Goal: Use online tool/utility: Use online tool/utility

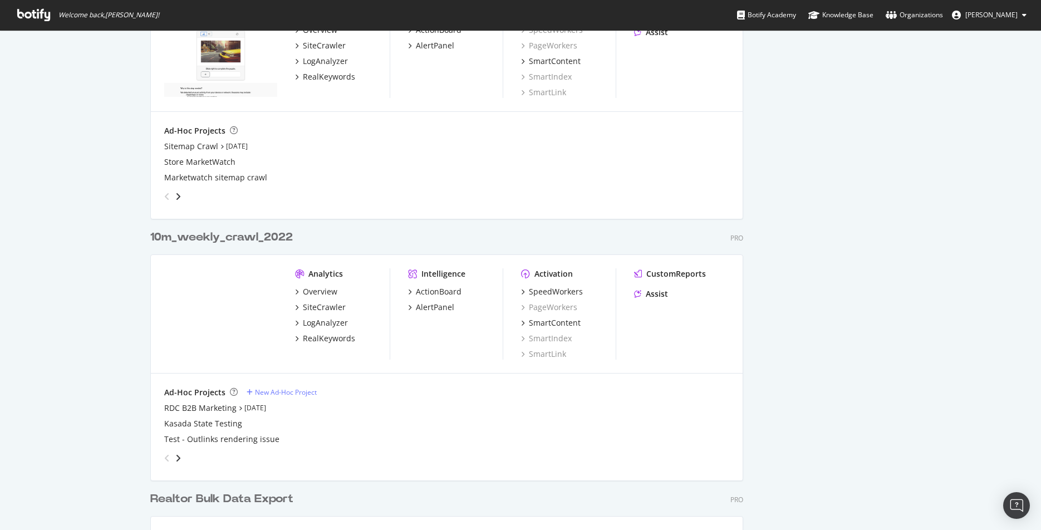
scroll to position [1033, 0]
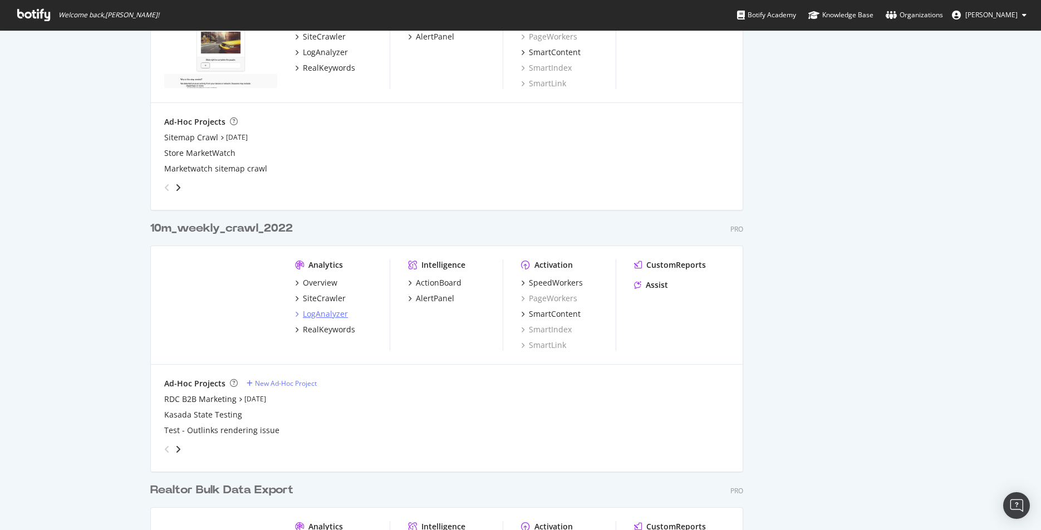
click at [309, 314] on div "LogAnalyzer" at bounding box center [325, 313] width 45 height 11
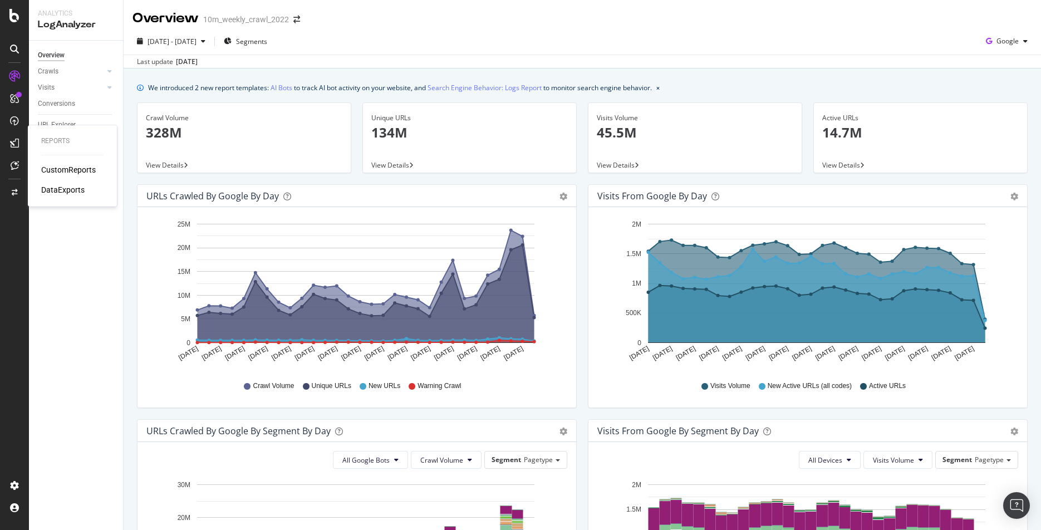
click at [58, 168] on div "CustomReports" at bounding box center [68, 169] width 55 height 11
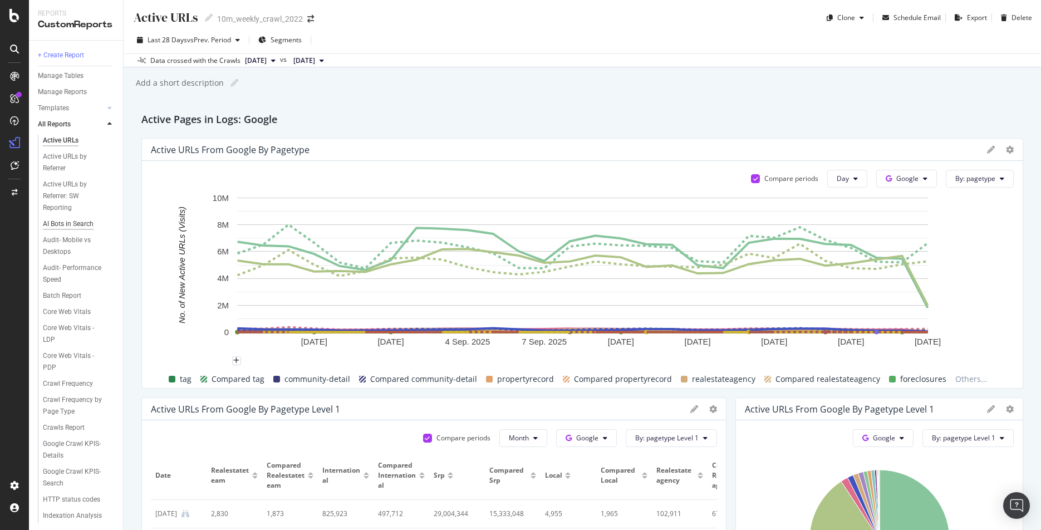
click at [51, 225] on div "AI Bots in Search" at bounding box center [68, 224] width 51 height 12
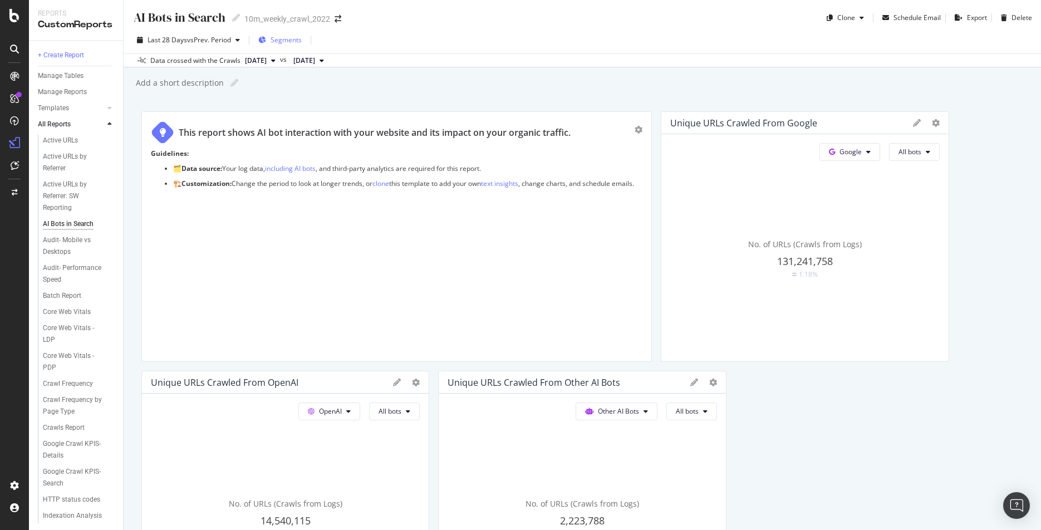
click at [292, 42] on span "Segments" at bounding box center [285, 39] width 31 height 9
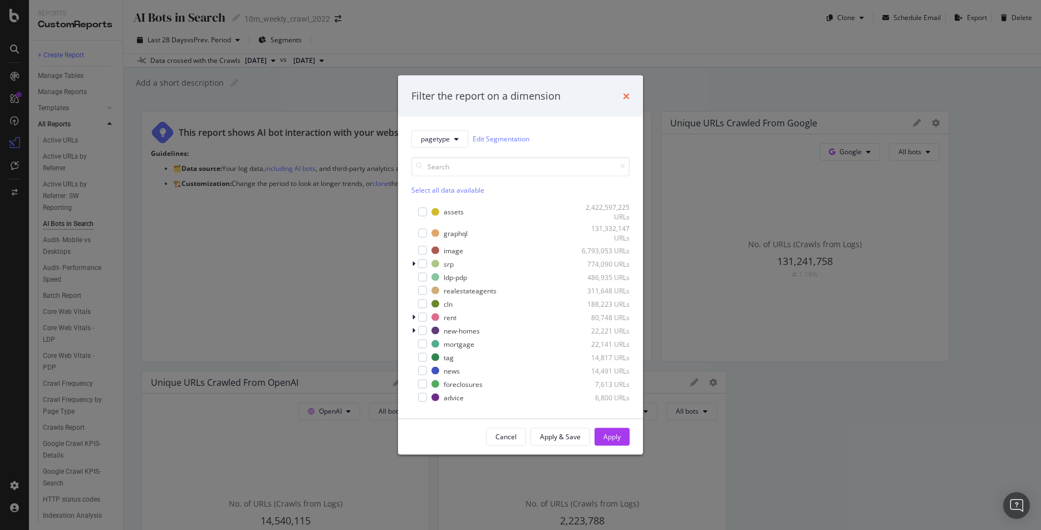
click at [626, 94] on icon "times" at bounding box center [626, 95] width 7 height 9
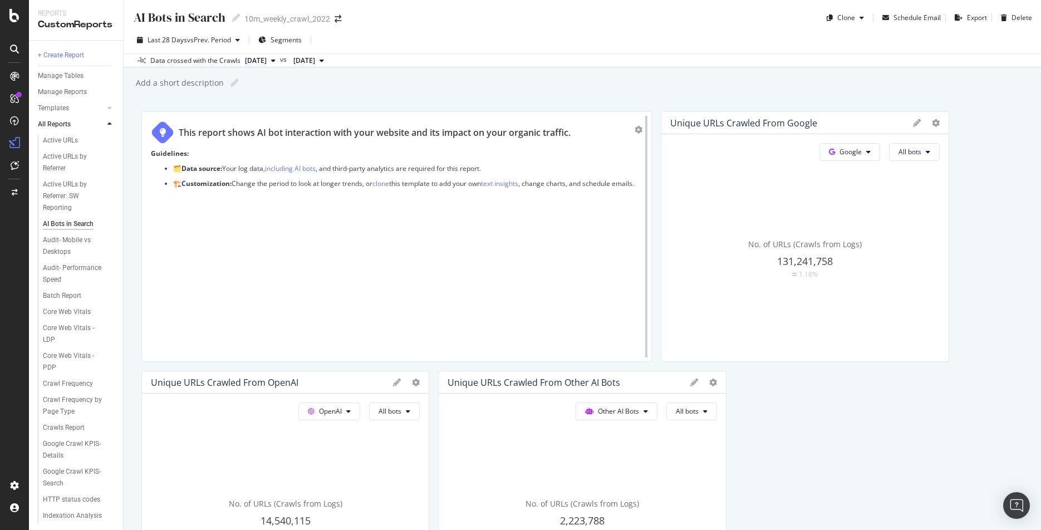
click at [641, 131] on div at bounding box center [646, 236] width 11 height 250
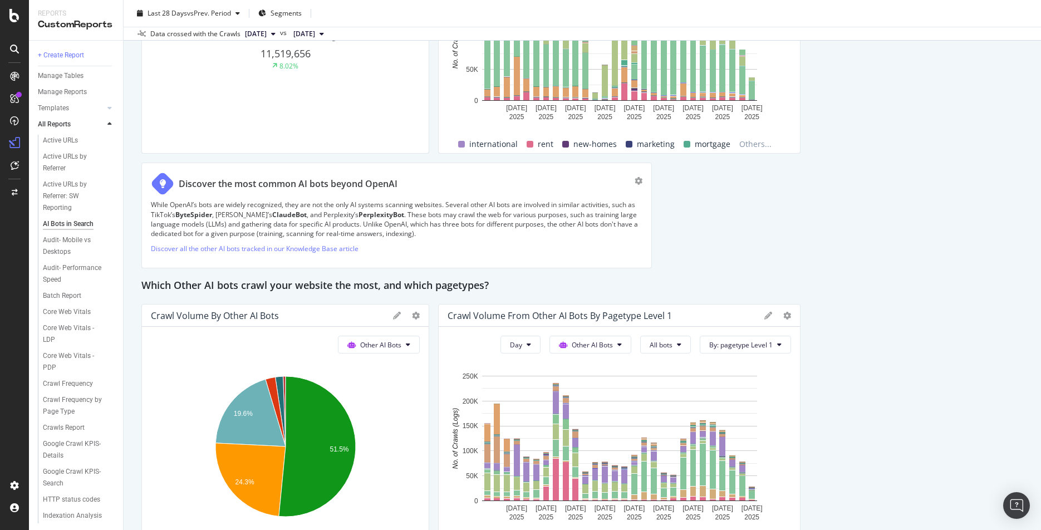
scroll to position [1789, 0]
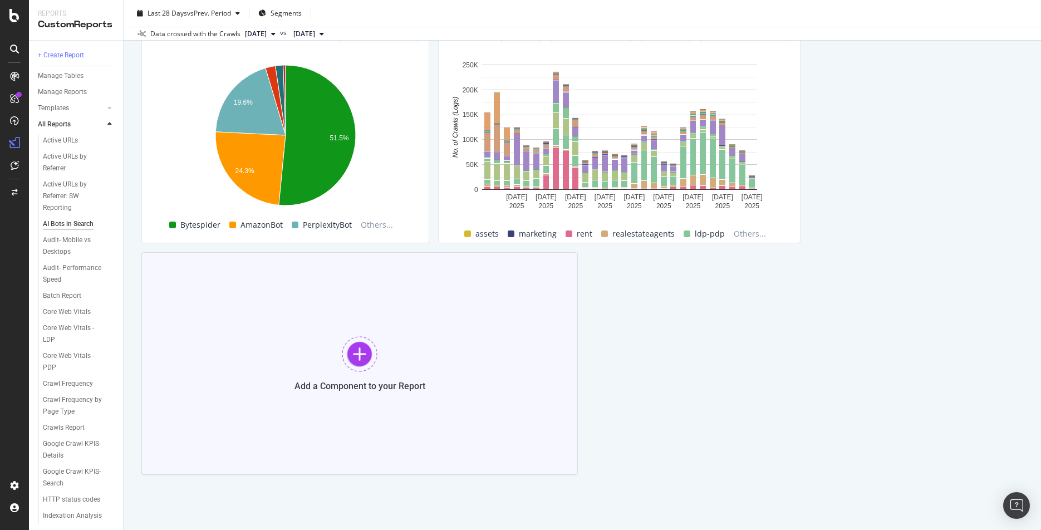
click at [361, 353] on div at bounding box center [360, 354] width 36 height 36
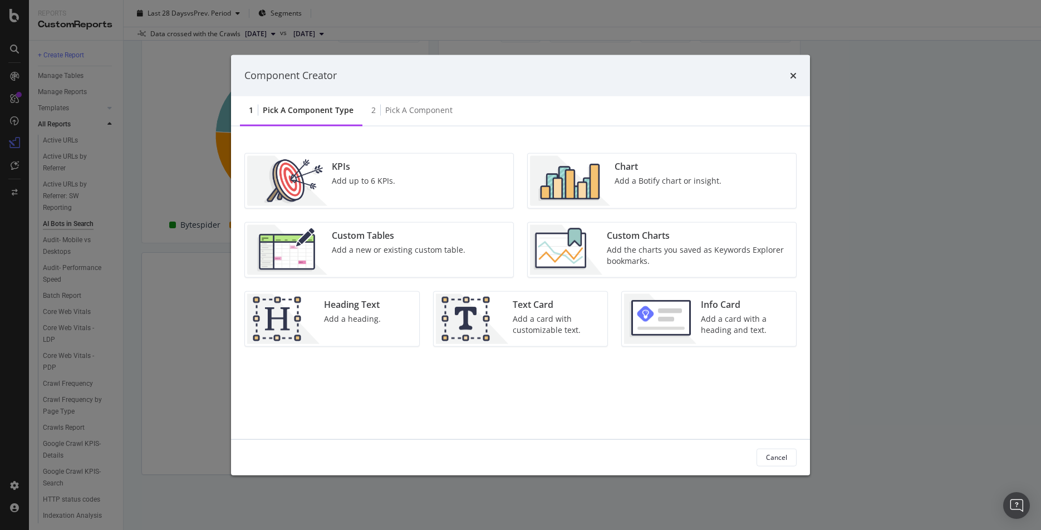
click at [371, 183] on div "Add up to 6 KPIs." at bounding box center [363, 180] width 63 height 11
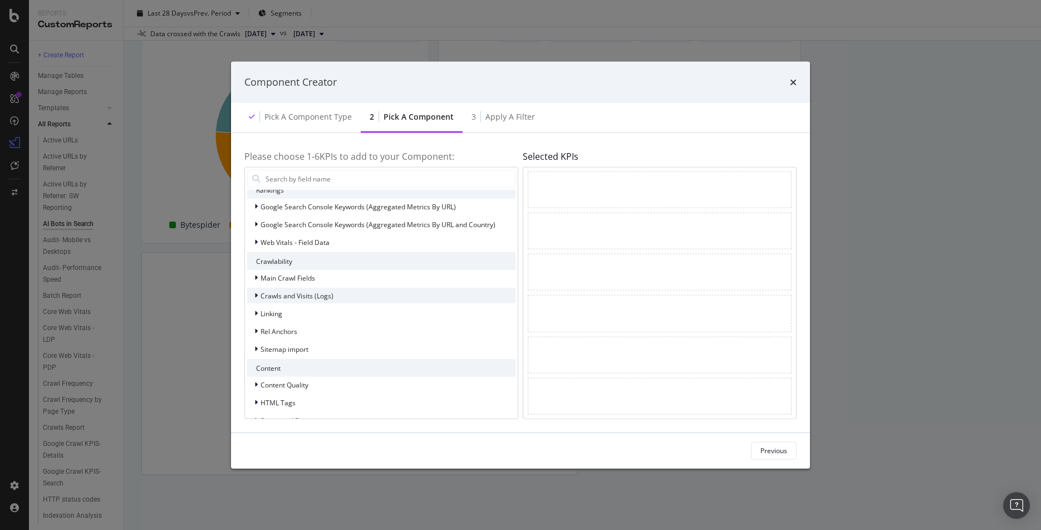
scroll to position [0, 0]
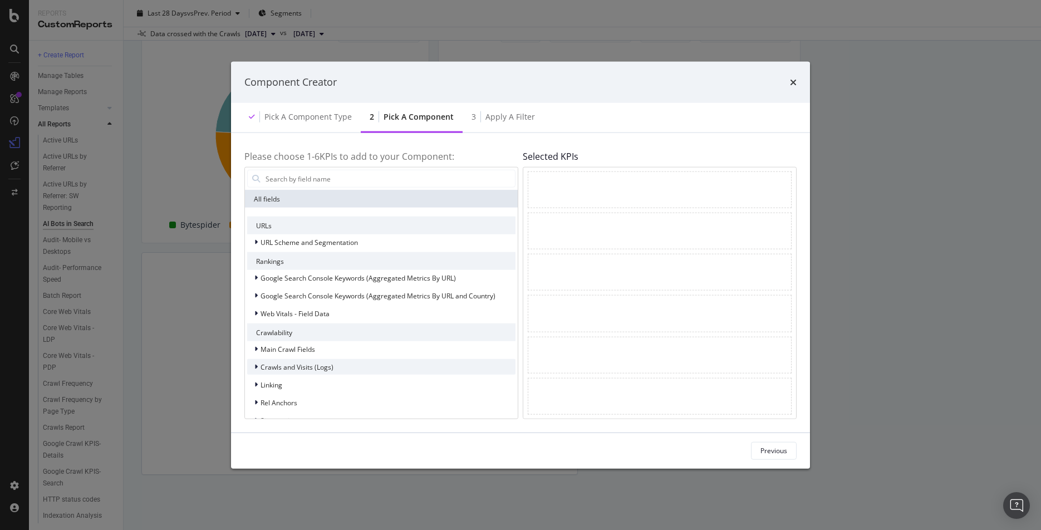
click at [258, 366] on div "modal" at bounding box center [257, 366] width 7 height 11
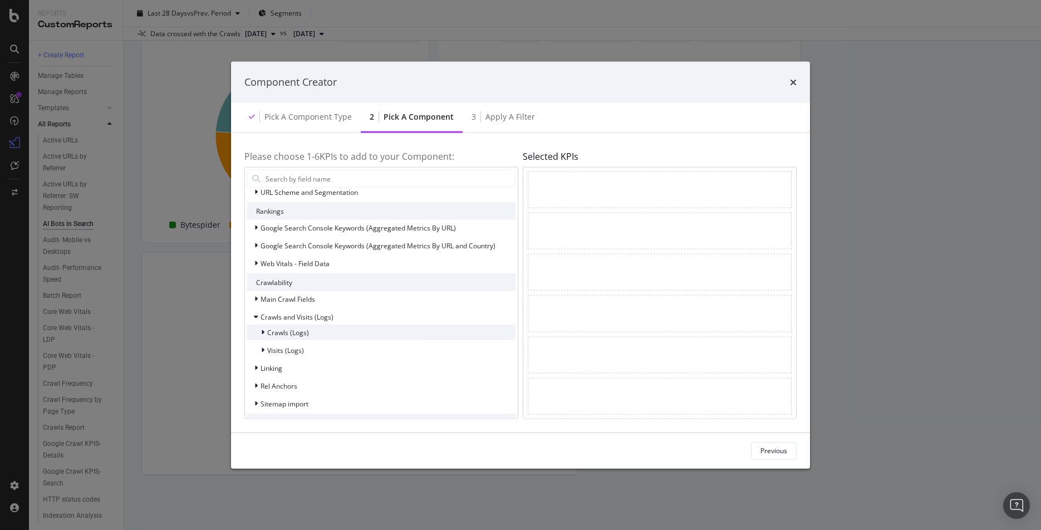
scroll to position [65, 0]
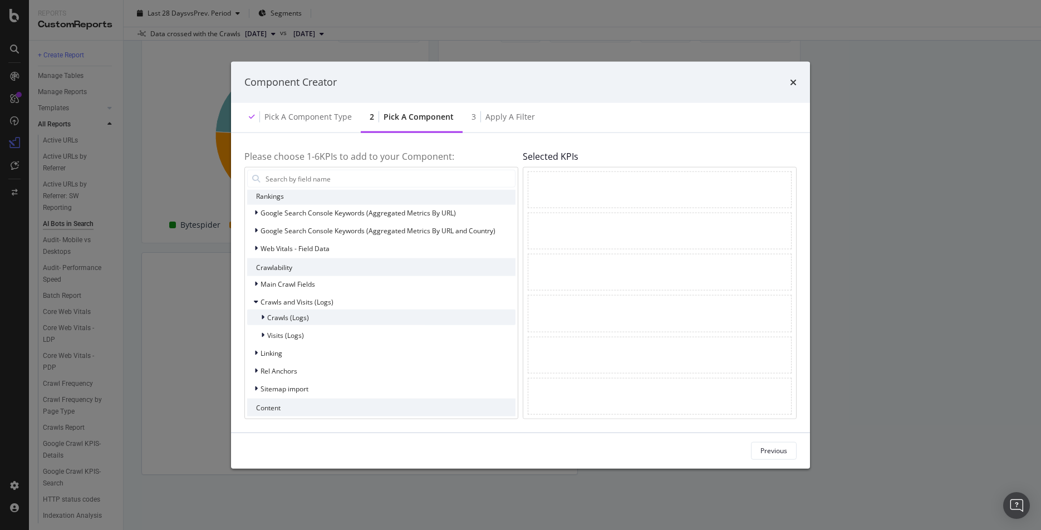
click at [265, 318] on div "modal" at bounding box center [263, 317] width 7 height 11
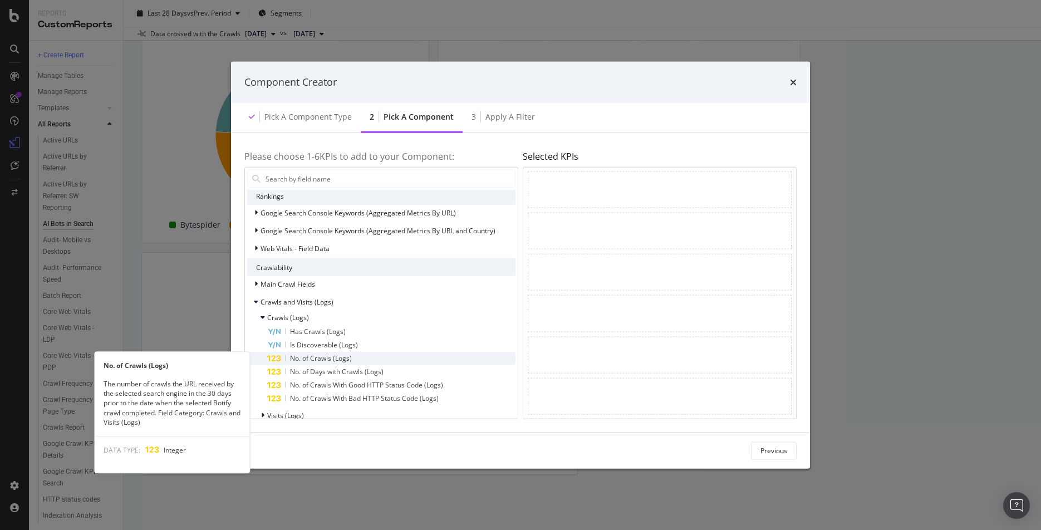
click at [332, 360] on span "No. of Crawls (Logs)" at bounding box center [321, 357] width 62 height 9
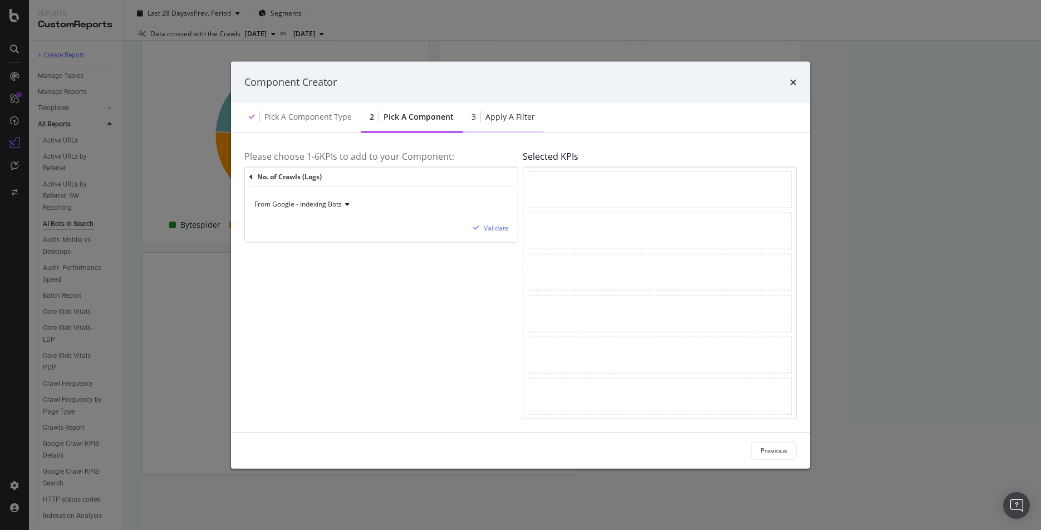
click at [510, 116] on div "Apply a Filter" at bounding box center [510, 116] width 50 height 11
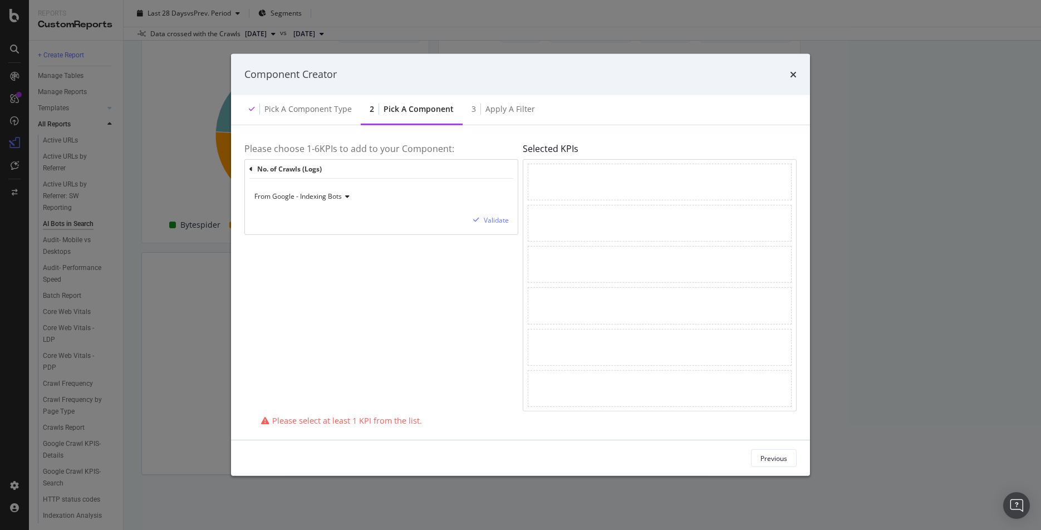
click at [551, 177] on div "modal" at bounding box center [660, 182] width 264 height 37
click at [547, 188] on div "modal" at bounding box center [660, 182] width 264 height 37
click at [541, 150] on h4 "Selected KPIs" at bounding box center [660, 149] width 274 height 10
click at [413, 117] on div "2 Pick a Component" at bounding box center [412, 110] width 102 height 31
click at [332, 114] on div "Pick a Component type" at bounding box center [307, 109] width 87 height 11
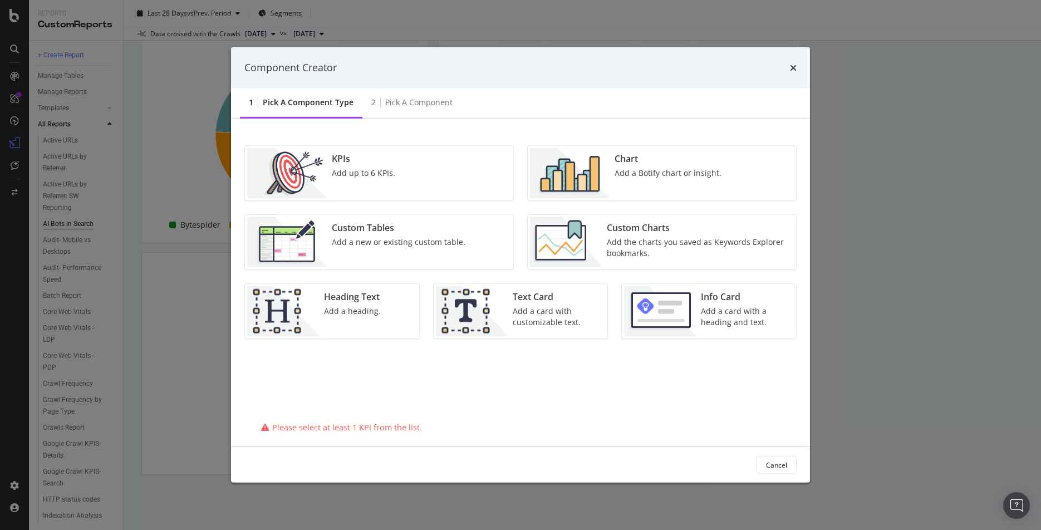
click at [351, 239] on div "Add a new or existing custom table." at bounding box center [399, 241] width 134 height 11
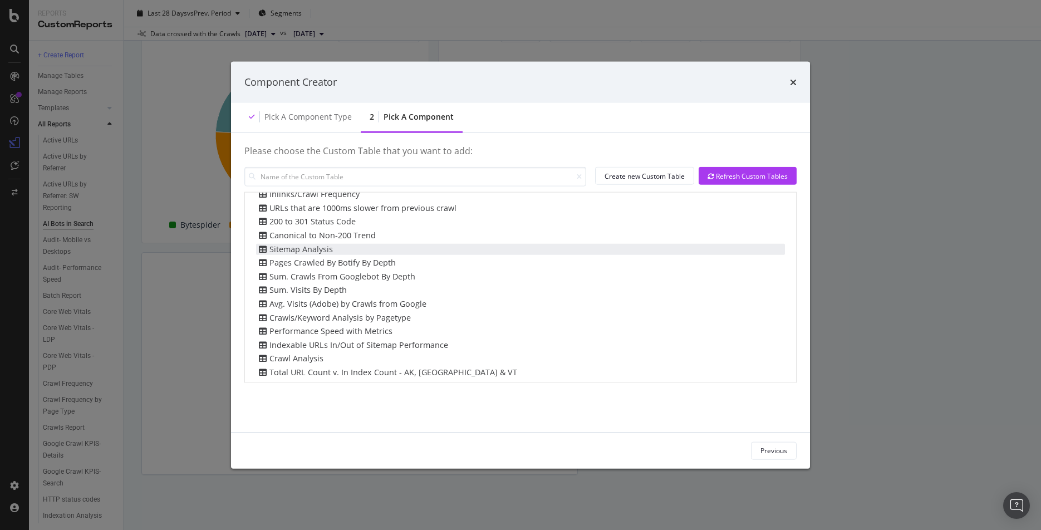
scroll to position [0, 0]
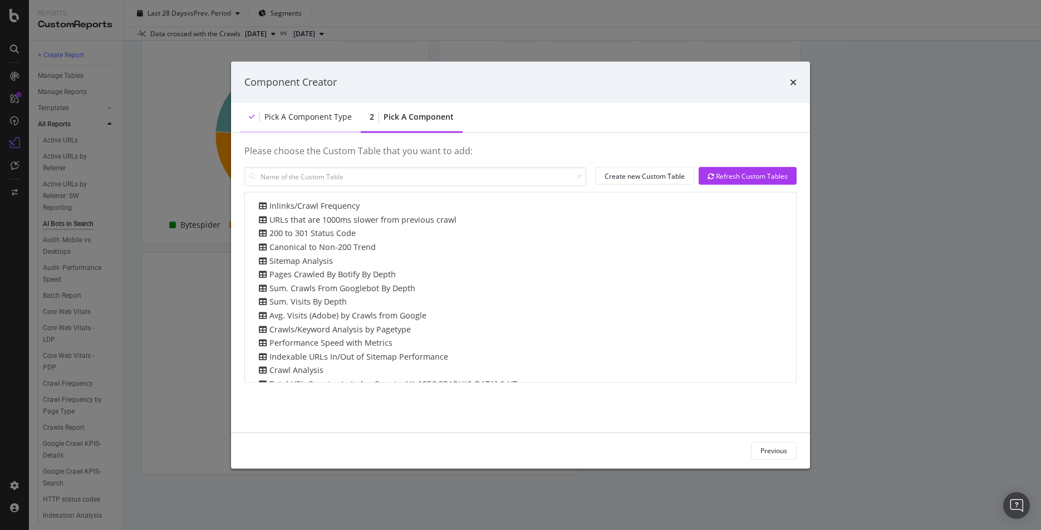
click at [302, 120] on div "Pick a Component type" at bounding box center [307, 116] width 87 height 11
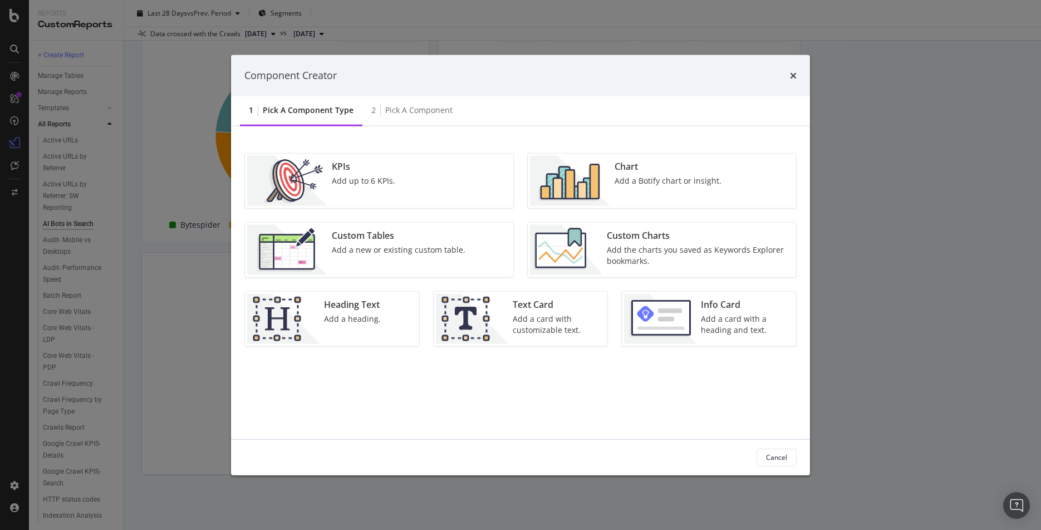
click at [342, 178] on div "Add up to 6 KPIs." at bounding box center [363, 180] width 63 height 11
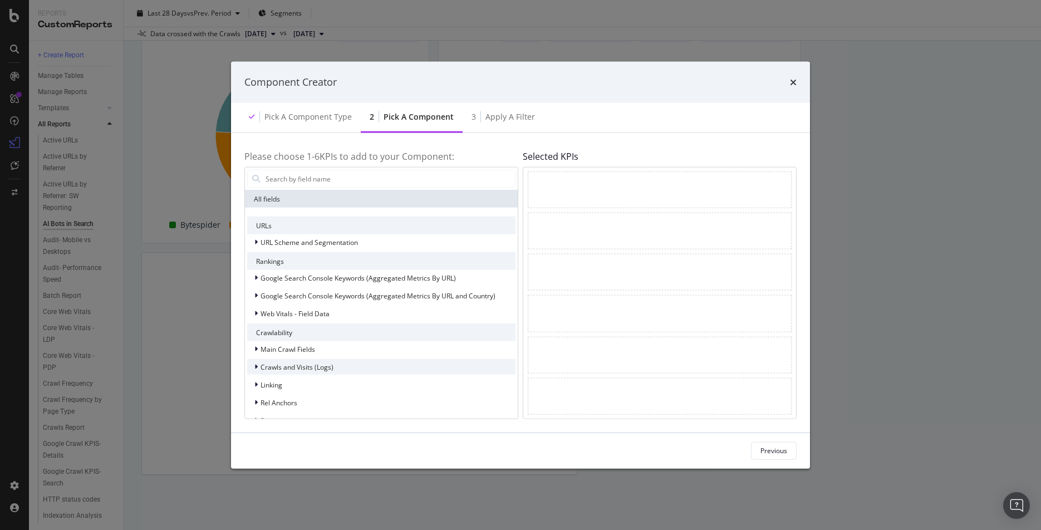
click at [255, 367] on icon "modal" at bounding box center [255, 366] width 3 height 7
click at [265, 381] on div "modal" at bounding box center [263, 382] width 7 height 11
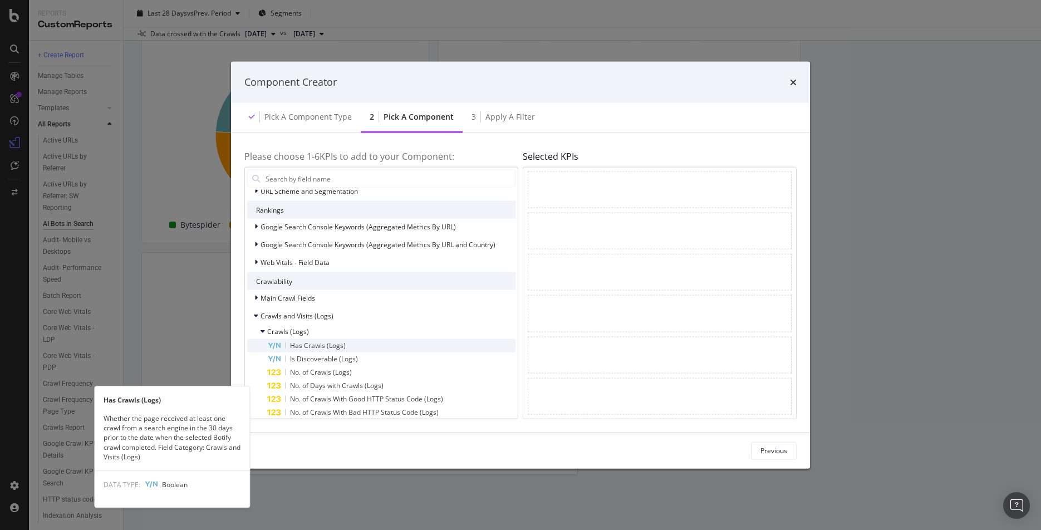
scroll to position [53, 0]
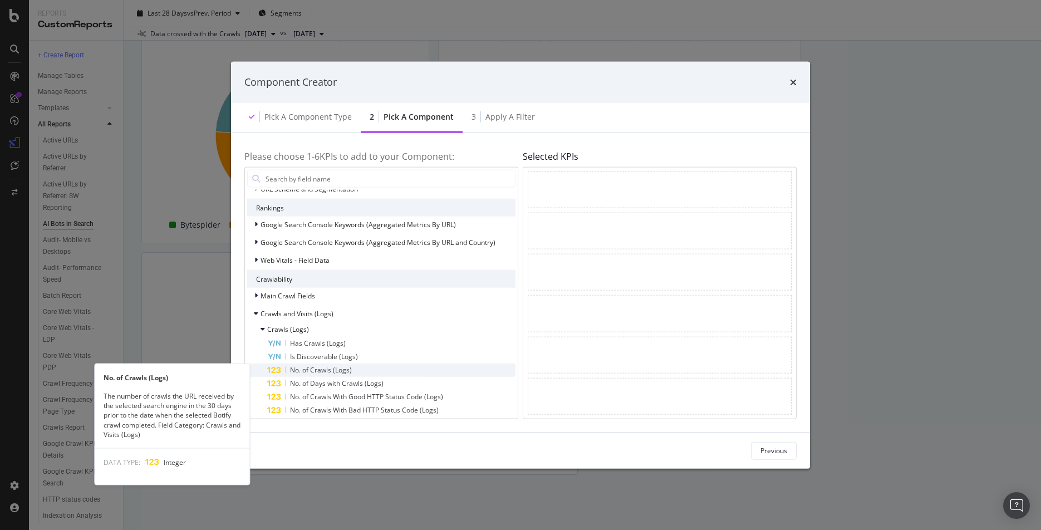
click at [312, 370] on span "No. of Crawls (Logs)" at bounding box center [321, 369] width 62 height 9
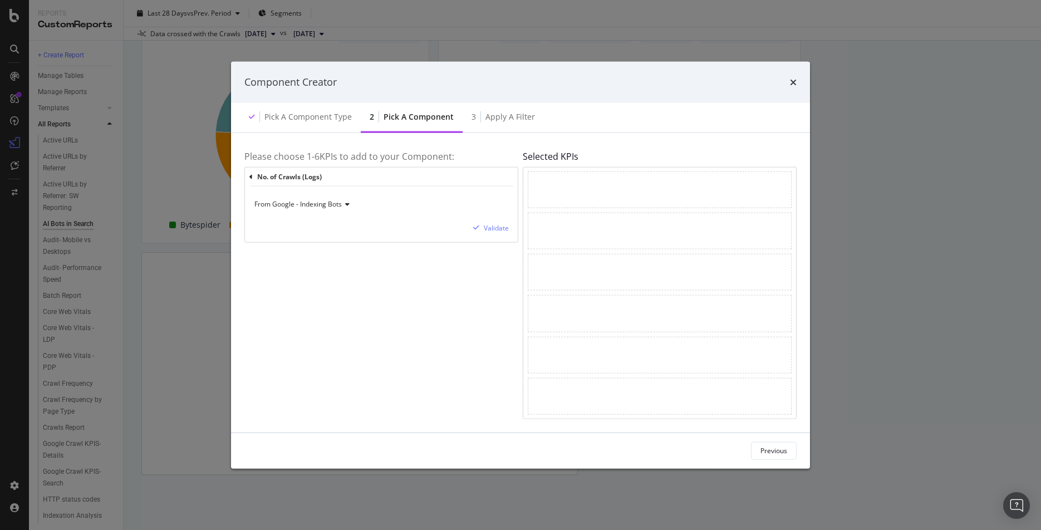
click at [348, 204] on icon "modal" at bounding box center [346, 204] width 8 height 7
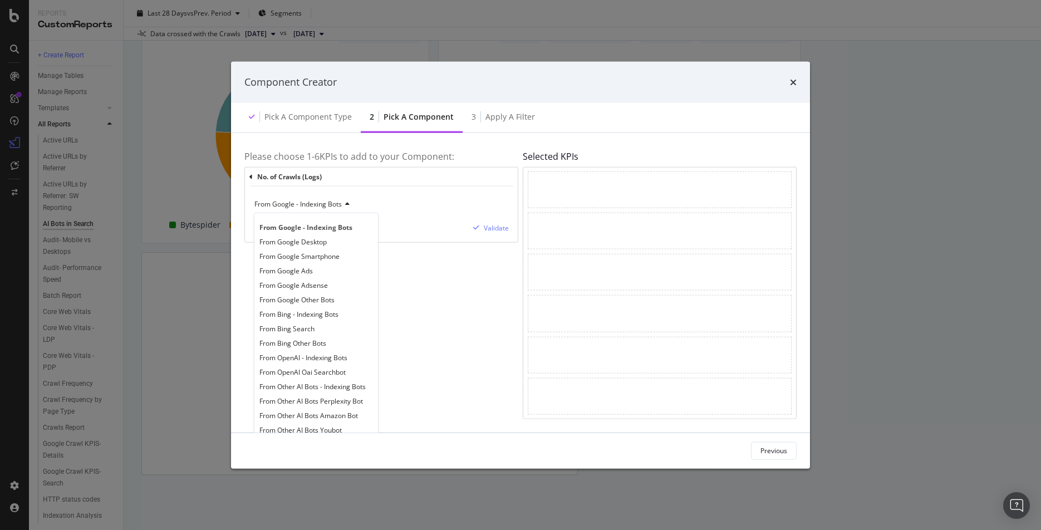
click at [412, 205] on div "From Google - Indexing Bots" at bounding box center [381, 204] width 255 height 18
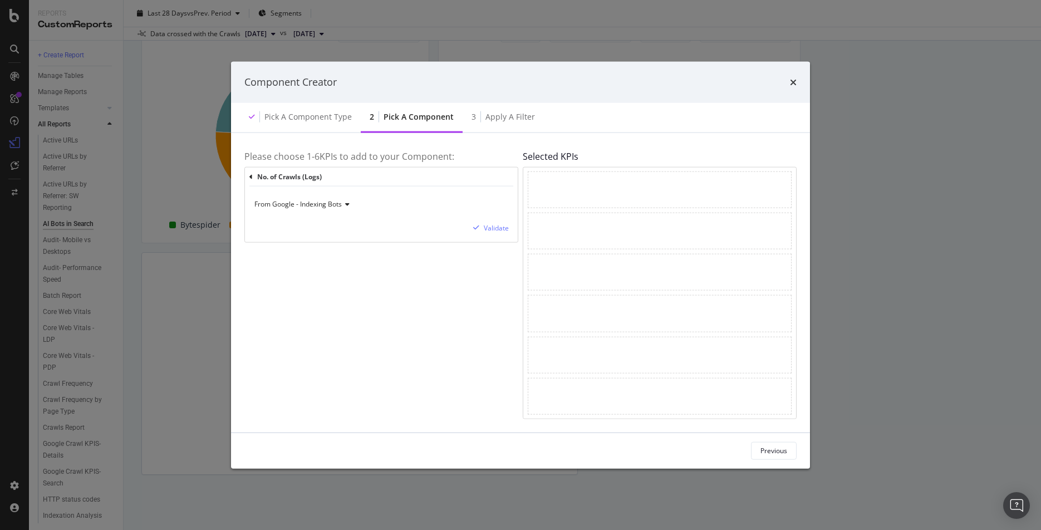
click at [346, 204] on icon "modal" at bounding box center [346, 204] width 8 height 7
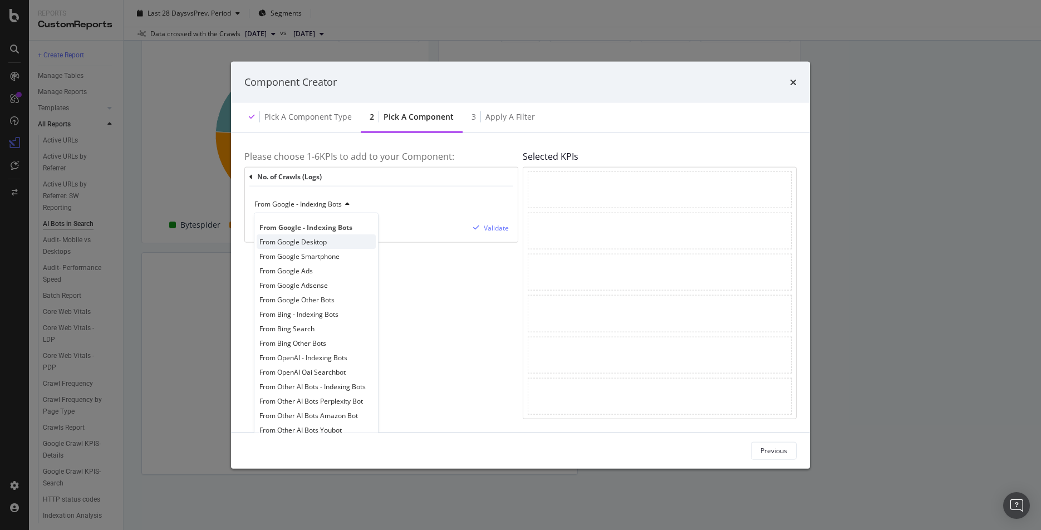
click at [308, 244] on span "From Google Desktop" at bounding box center [292, 241] width 67 height 9
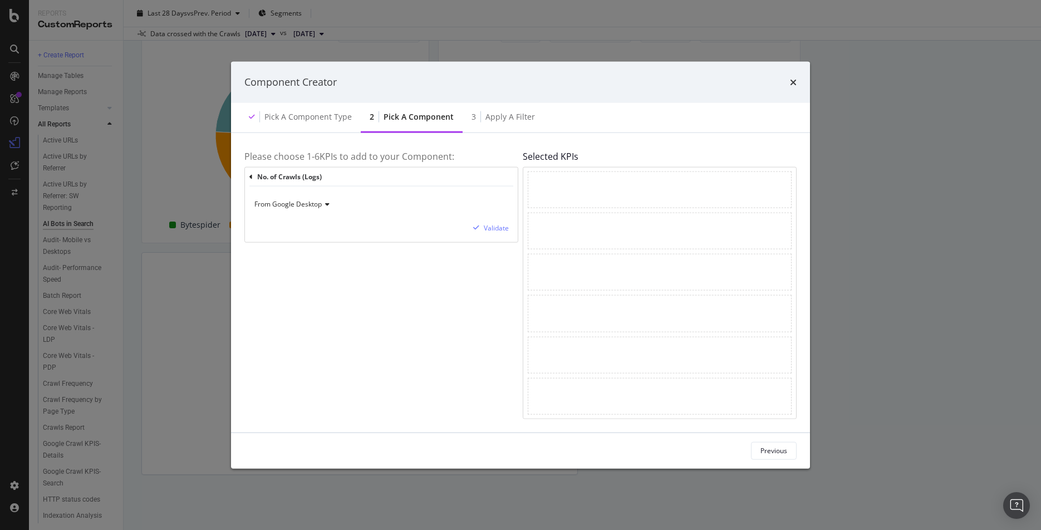
click at [325, 206] on icon "modal" at bounding box center [326, 204] width 8 height 7
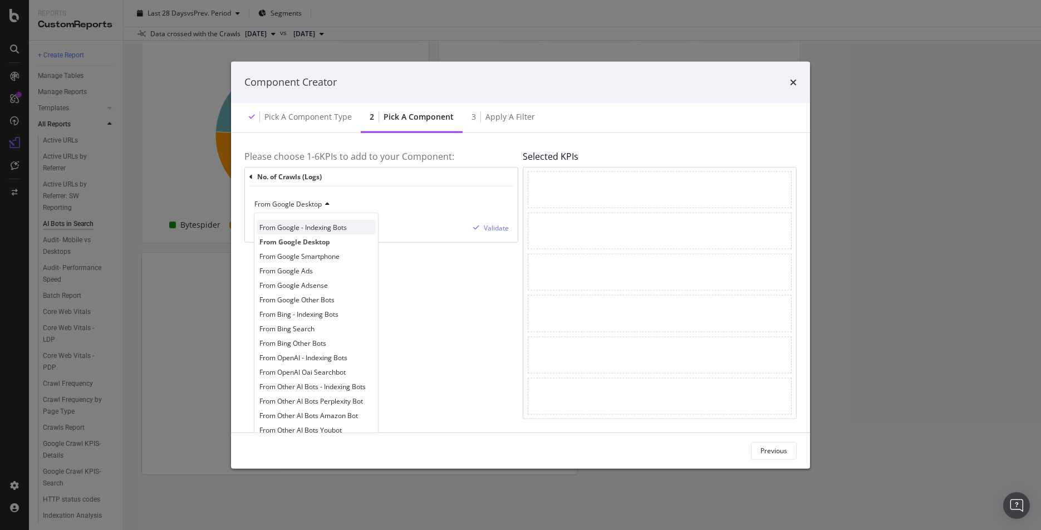
click at [304, 228] on span "From Google - Indexing Bots" at bounding box center [302, 227] width 87 height 9
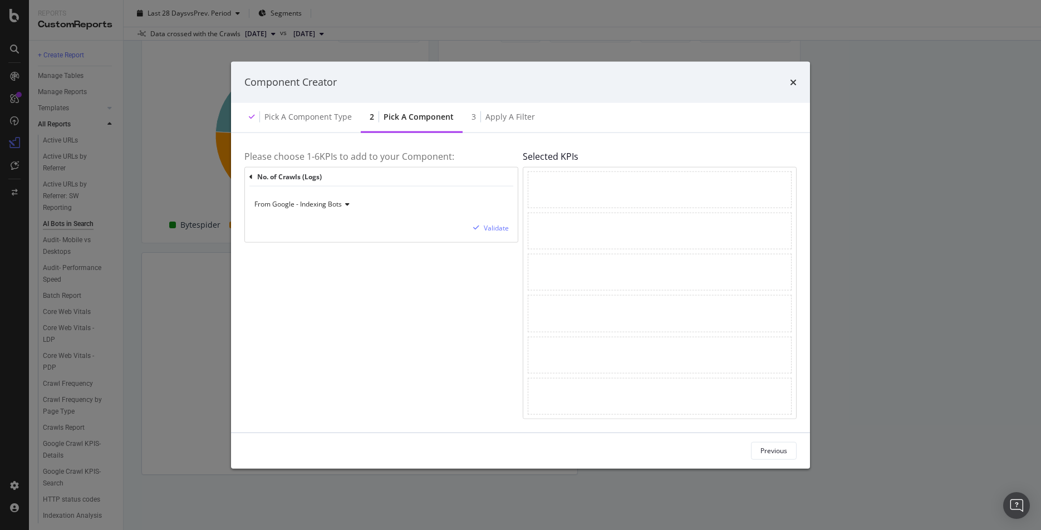
click at [349, 204] on icon "modal" at bounding box center [346, 204] width 8 height 7
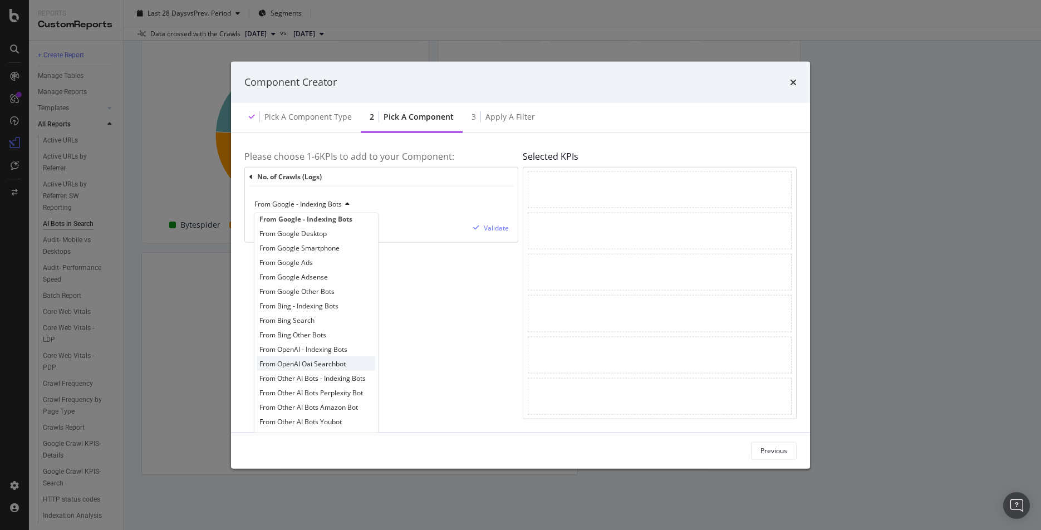
scroll to position [0, 0]
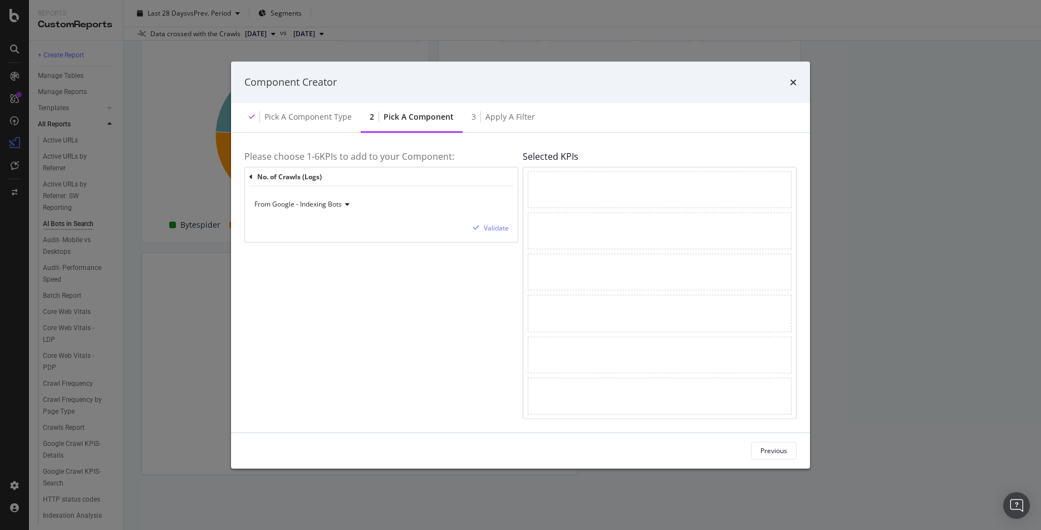
click at [421, 217] on div "From Google - Indexing Bots Validate" at bounding box center [381, 214] width 273 height 56
click at [795, 80] on icon "times" at bounding box center [793, 81] width 7 height 9
